Goal: Task Accomplishment & Management: Complete application form

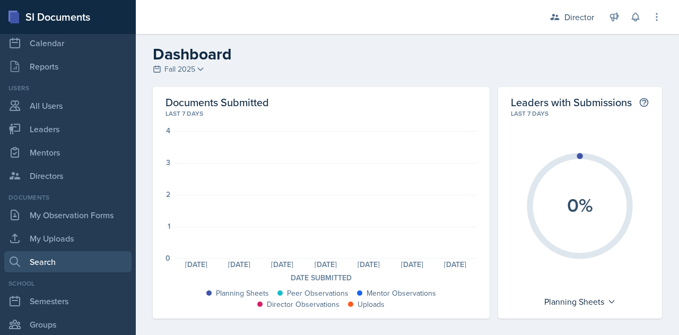
scroll to position [52, 0]
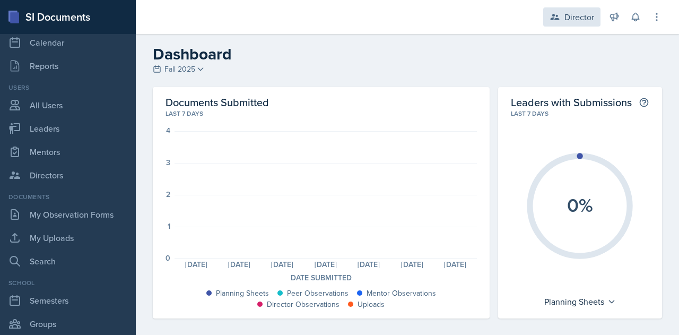
click at [573, 20] on div "Director" at bounding box center [579, 17] width 30 height 13
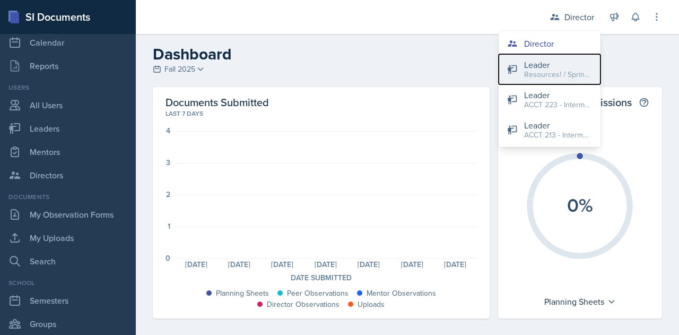
click at [532, 72] on div "Resources! / Spring 2023" at bounding box center [558, 74] width 68 height 11
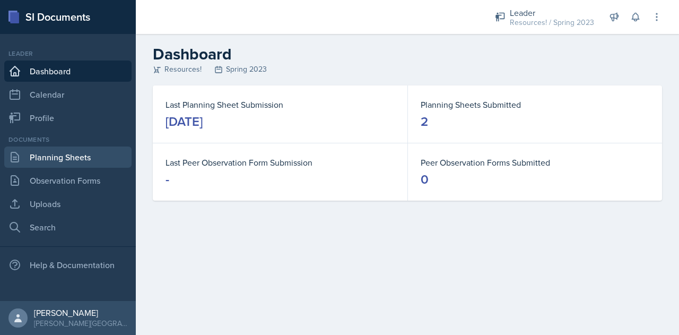
click at [48, 164] on link "Planning Sheets" at bounding box center [67, 156] width 127 height 21
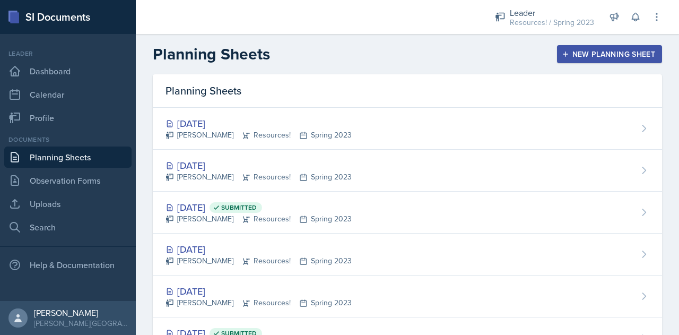
click at [568, 56] on div "New Planning Sheet" at bounding box center [609, 54] width 91 height 8
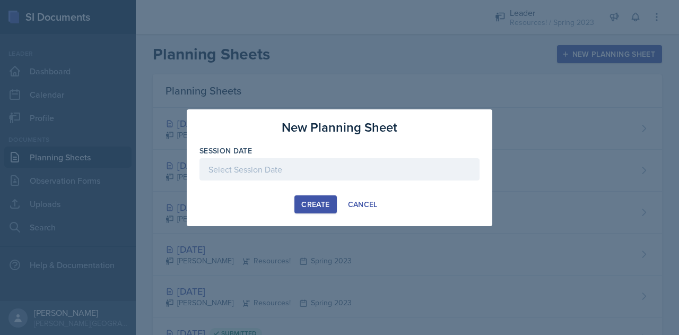
click at [314, 163] on div at bounding box center [339, 169] width 280 height 22
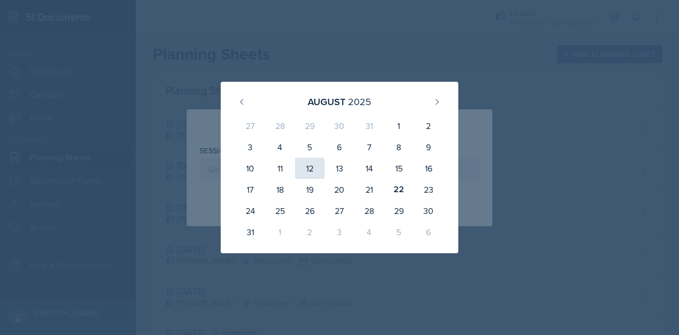
click at [314, 163] on div "12" at bounding box center [310, 168] width 30 height 21
type input "[DATE]"
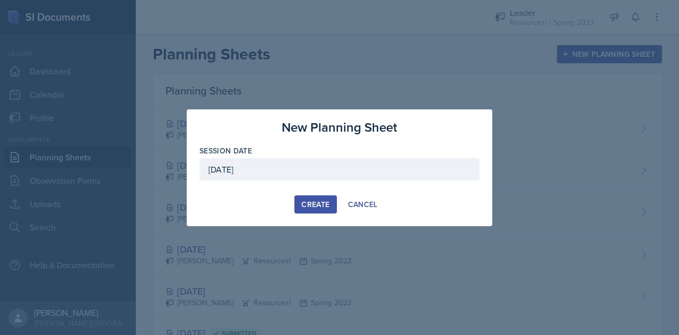
click at [316, 205] on div "Create" at bounding box center [315, 204] width 28 height 8
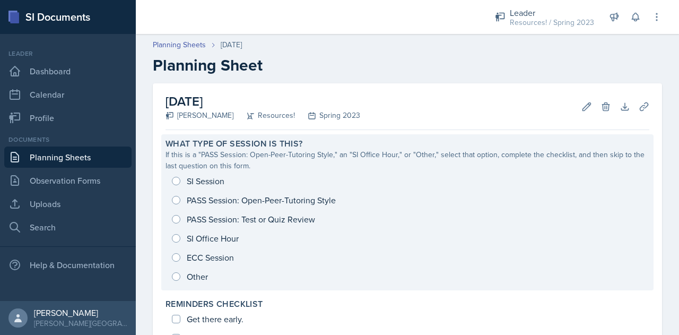
click at [177, 199] on div "SI Session PASS Session: Open-Peer-Tutoring Style PASS Session: Test or Quiz Re…" at bounding box center [407, 228] width 484 height 115
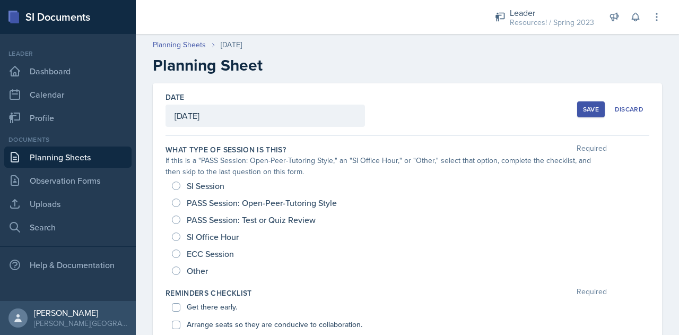
click at [171, 202] on div "SI Session PASS Session: Open-Peer-Tutoring Style PASS Session: Test or Quiz Re…" at bounding box center [407, 228] width 484 height 102
click at [174, 205] on input "PASS Session: Open-Peer-Tutoring Style" at bounding box center [176, 202] width 8 height 8
radio input "true"
click at [178, 219] on input "PASS Session: Test or Quiz Review" at bounding box center [176, 219] width 8 height 8
radio input "true"
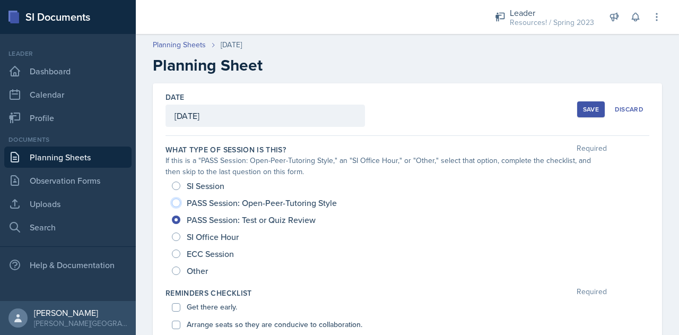
click at [178, 201] on input "PASS Session: Open-Peer-Tutoring Style" at bounding box center [176, 202] width 8 height 8
radio input "true"
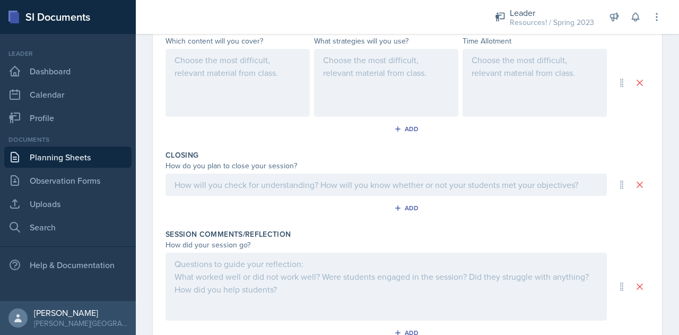
scroll to position [511, 0]
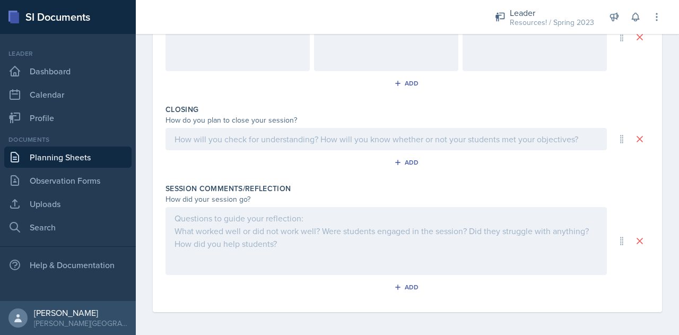
click at [188, 222] on div at bounding box center [385, 241] width 441 height 68
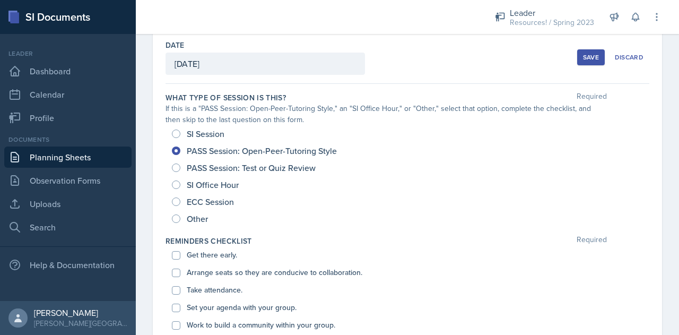
scroll to position [30, 0]
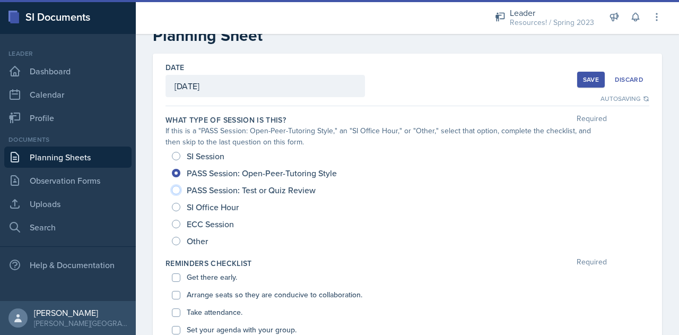
click at [176, 193] on input "PASS Session: Test or Quiz Review" at bounding box center [176, 190] width 8 height 8
radio input "true"
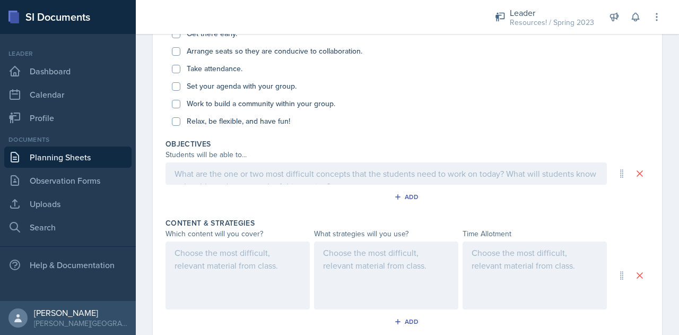
scroll to position [0, 0]
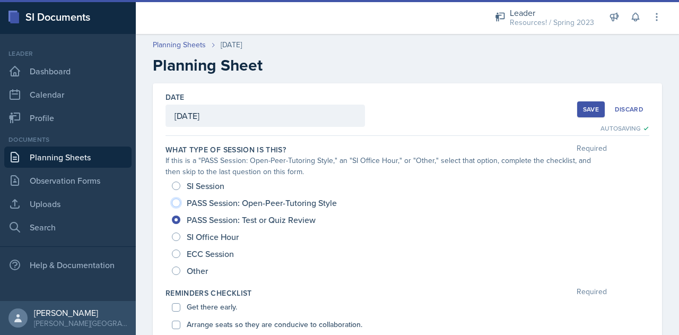
click at [176, 200] on input "PASS Session: Open-Peer-Tutoring Style" at bounding box center [176, 202] width 8 height 8
radio input "true"
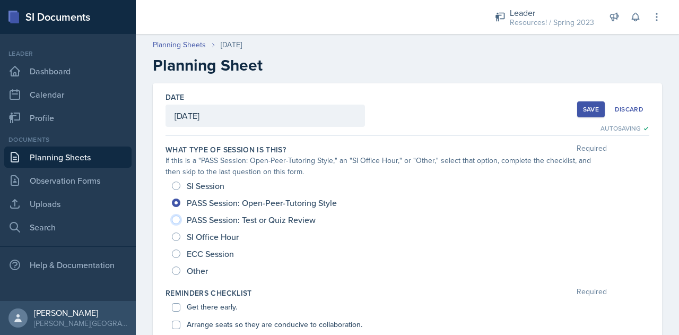
click at [177, 220] on input "PASS Session: Test or Quiz Review" at bounding box center [176, 219] width 8 height 8
radio input "true"
click at [176, 197] on div "PASS Session: Open-Peer-Tutoring Style" at bounding box center [255, 202] width 167 height 17
click at [177, 202] on input "PASS Session: Open-Peer-Tutoring Style" at bounding box center [176, 202] width 8 height 8
radio input "true"
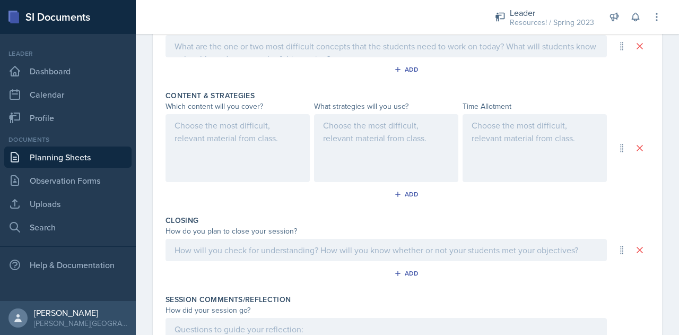
scroll to position [511, 0]
